Goal: Use online tool/utility

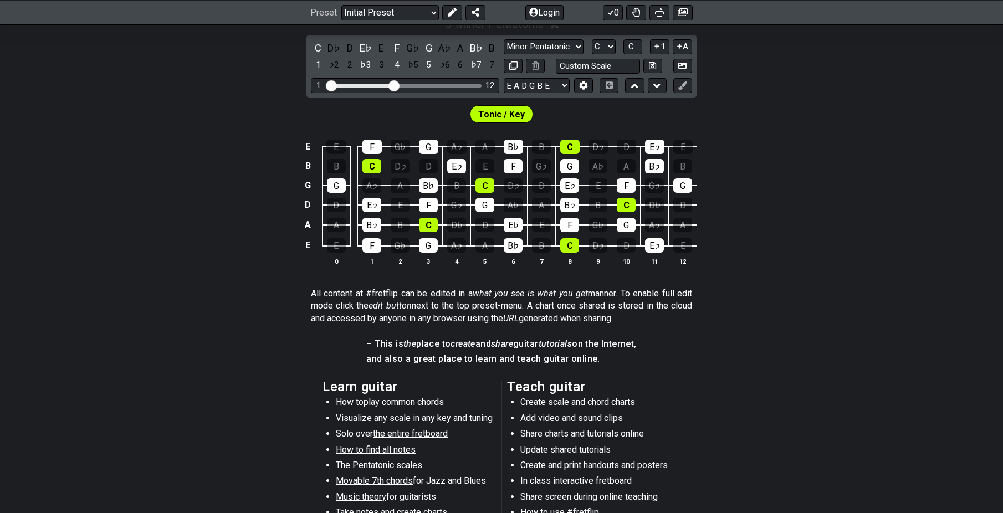
scroll to position [277, 0]
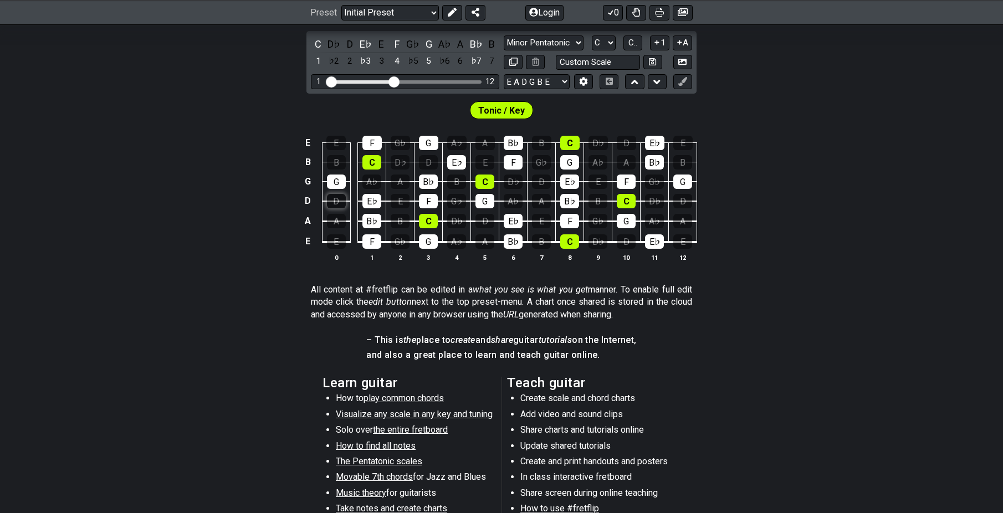
click at [333, 200] on div "D" at bounding box center [336, 201] width 19 height 14
click at [335, 202] on div "D" at bounding box center [336, 201] width 19 height 14
click at [334, 195] on div "D" at bounding box center [336, 201] width 19 height 14
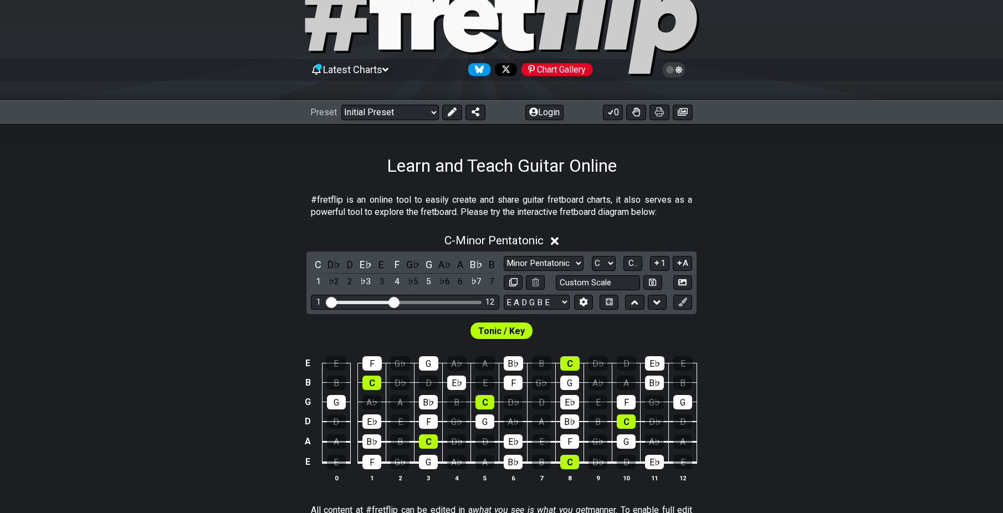
scroll to position [55, 0]
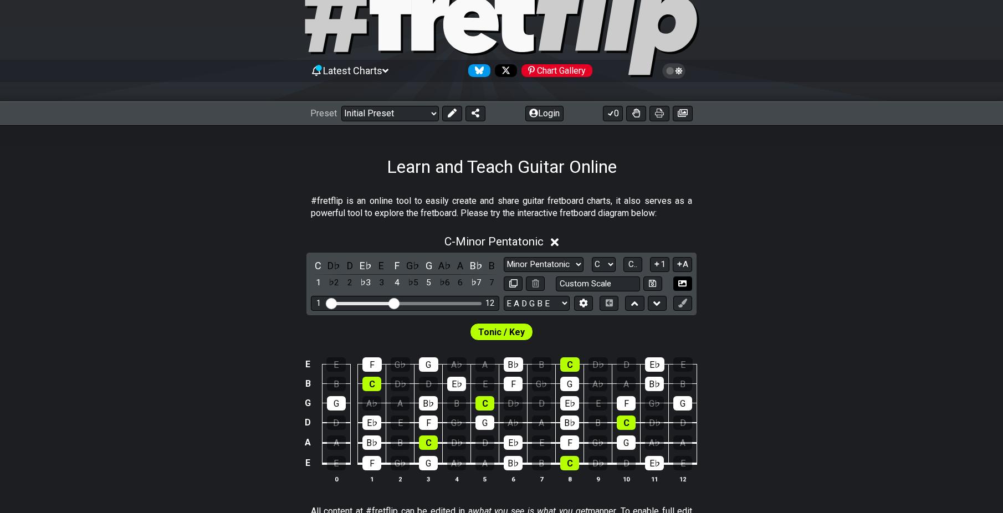
click at [679, 282] on icon at bounding box center [682, 283] width 8 height 6
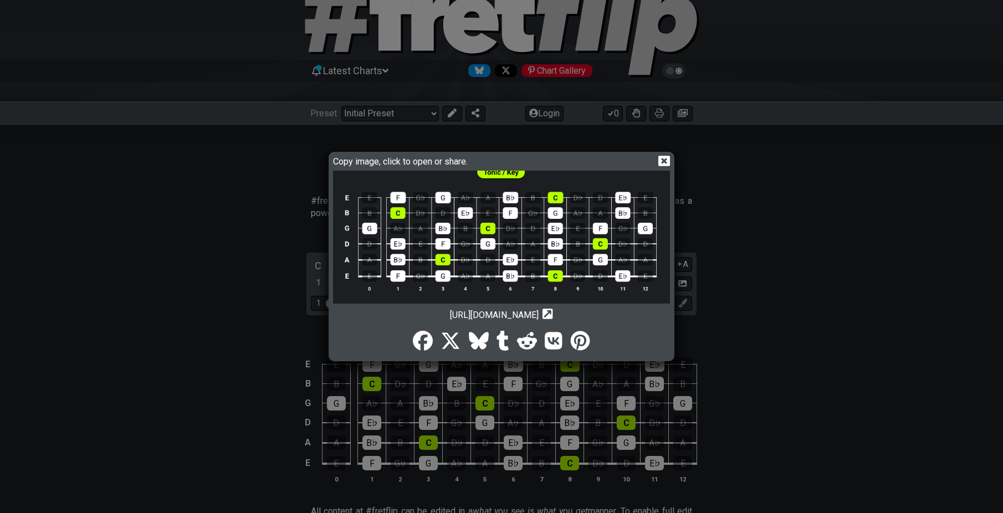
scroll to position [15, 0]
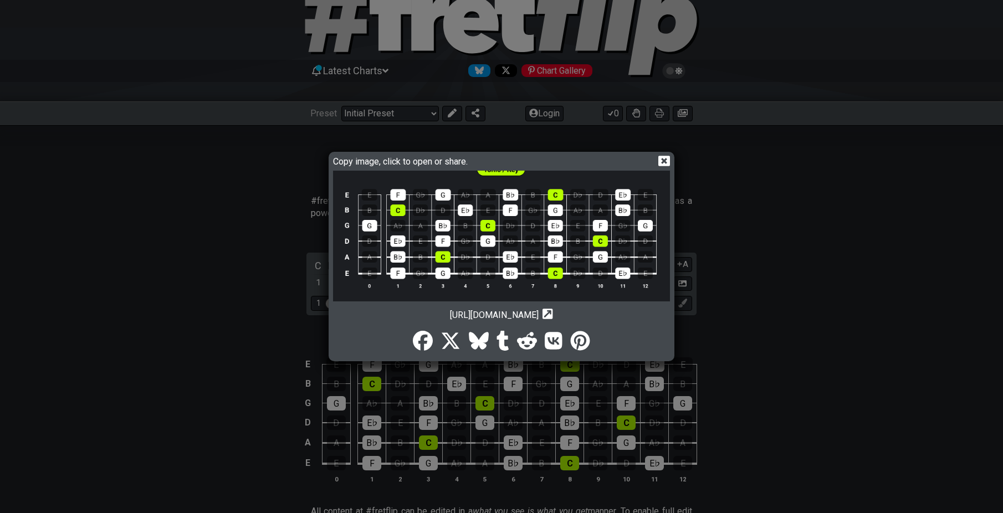
click at [662, 159] on icon at bounding box center [665, 161] width 12 height 12
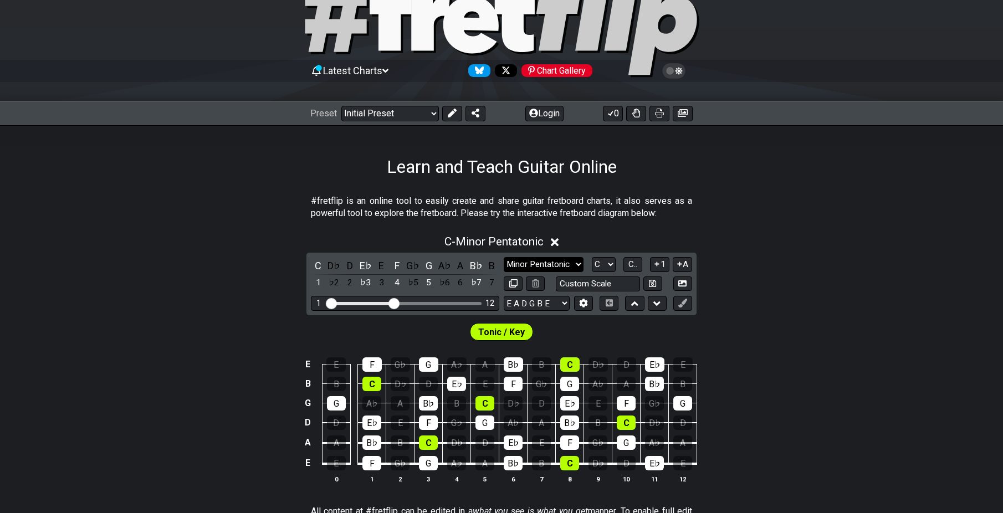
click at [540, 261] on select "Minor Pentatonic Click to edit Minor Pentatonic Major Pentatonic Minor Blues Ma…" at bounding box center [544, 264] width 80 height 15
click at [772, 164] on div "Learn and Teach Guitar Online" at bounding box center [501, 151] width 1003 height 52
click at [609, 264] on select "A♭ A A♯ B♭ B C C♯ D♭ D D♯ E♭ E F F♯ G♭ G G♯" at bounding box center [604, 264] width 24 height 15
select select "A"
click at [592, 257] on select "A♭ A A♯ B♭ B C C♯ D♭ D D♯ E♭ E F F♯ G♭ G G♯" at bounding box center [604, 264] width 24 height 15
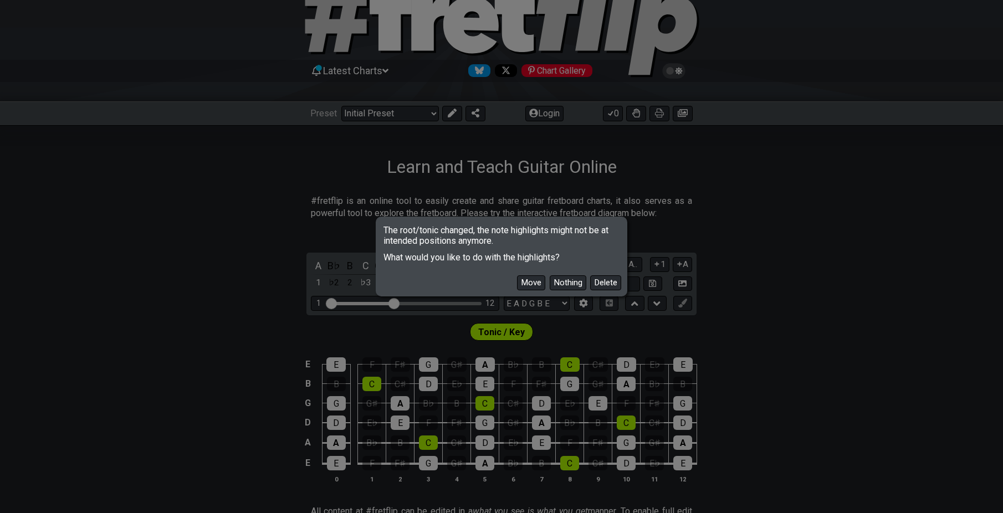
click at [110, 221] on div "The root/tonic changed, the note highlights might not be at intended positions …" at bounding box center [501, 256] width 1003 height 513
